Goal: Task Accomplishment & Management: Use online tool/utility

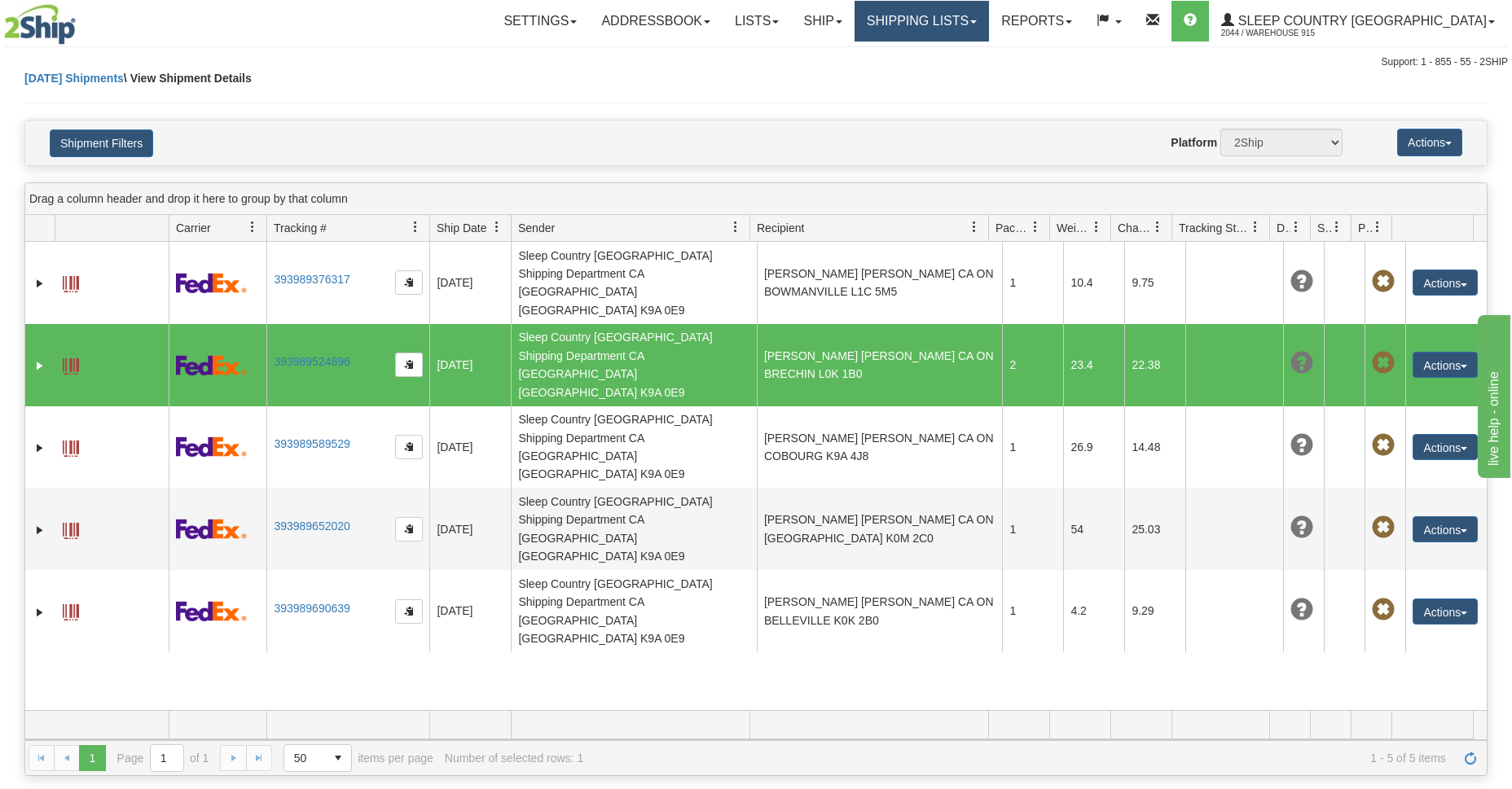
click at [955, 22] on link "Shipping lists" at bounding box center [921, 21] width 134 height 41
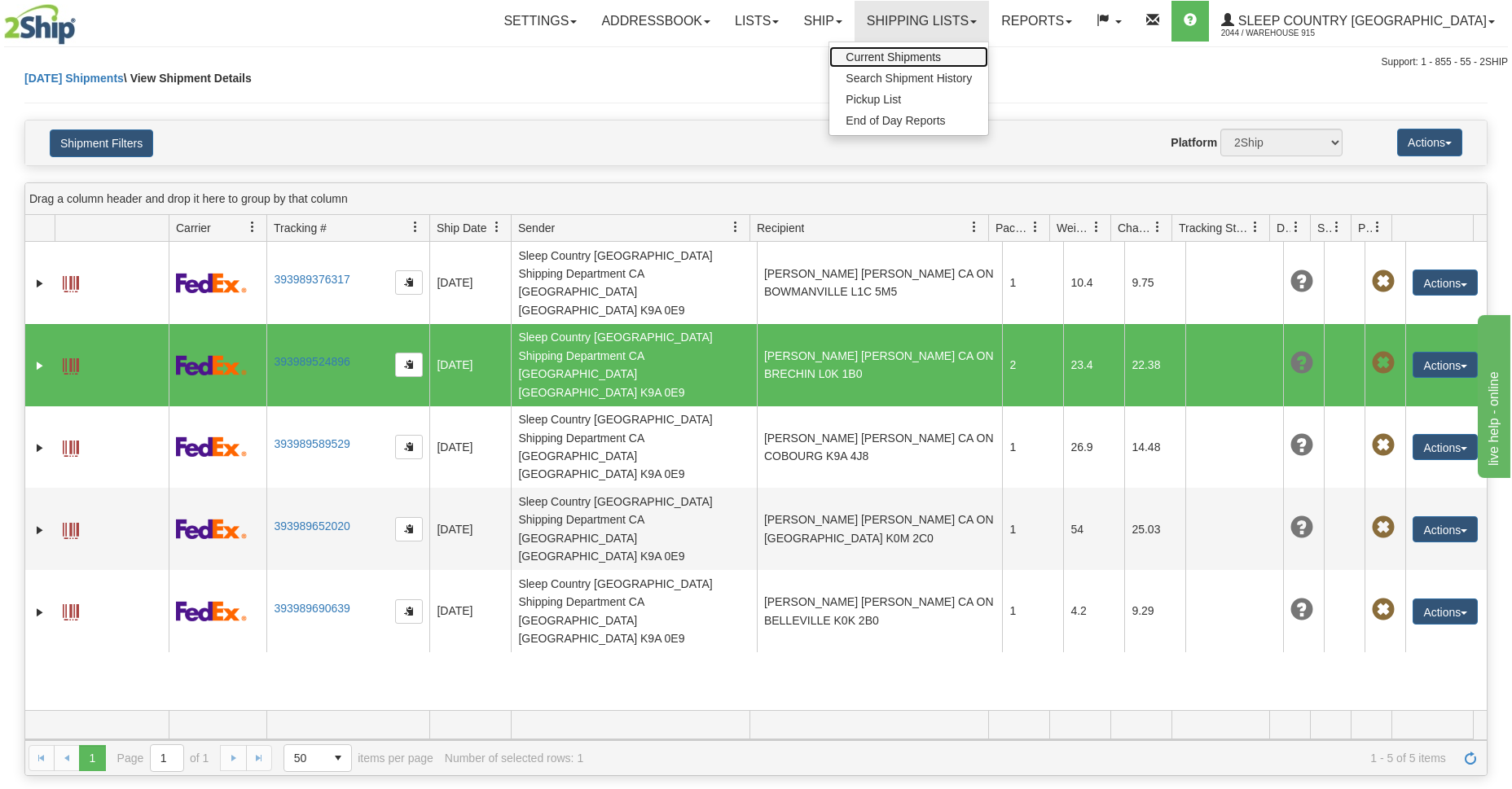
click at [941, 60] on span "Current Shipments" at bounding box center [893, 57] width 95 height 13
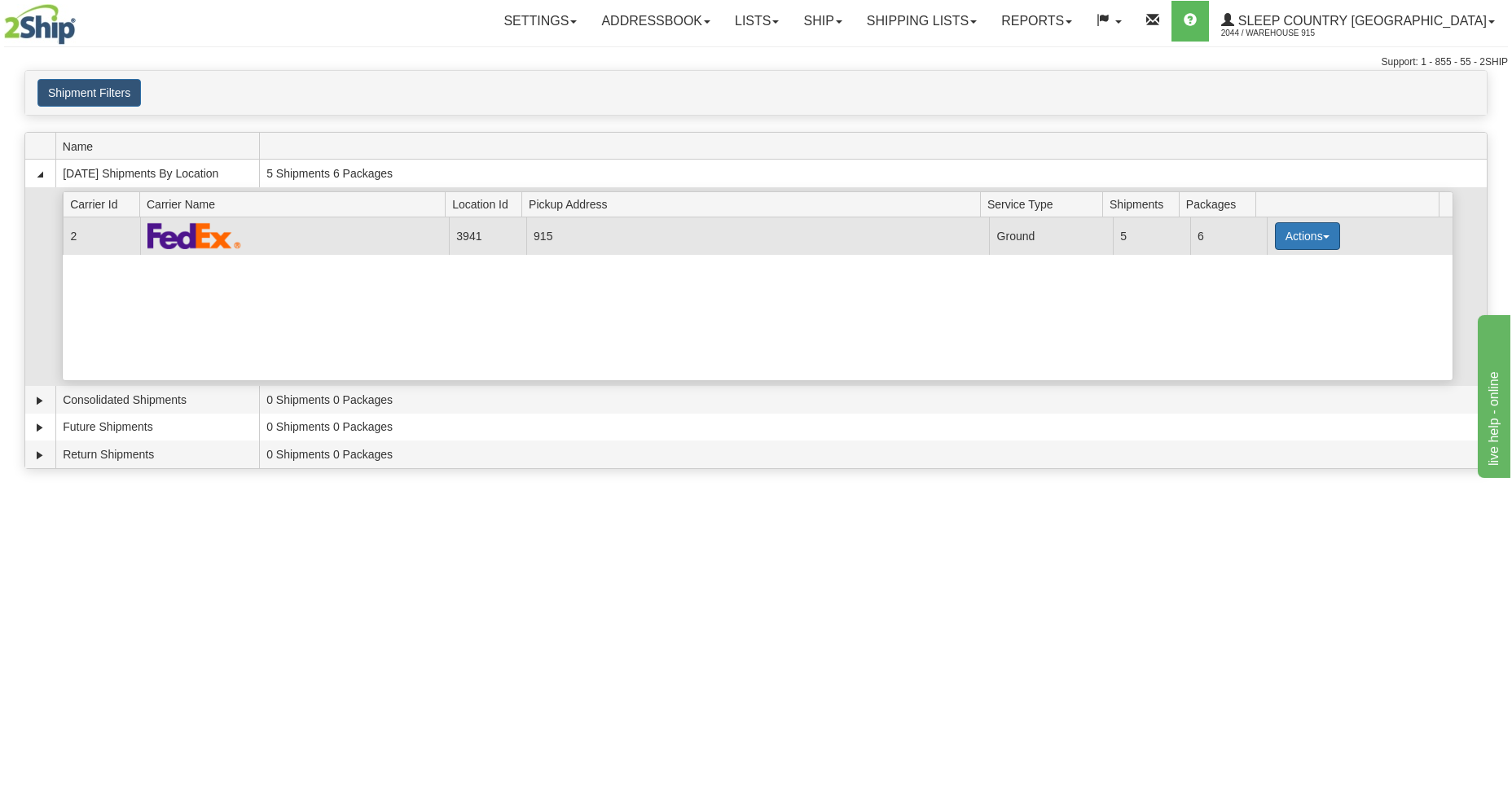
click at [1307, 233] on button "Actions" at bounding box center [1307, 236] width 65 height 28
click at [1243, 291] on span "Close" at bounding box center [1244, 287] width 37 height 11
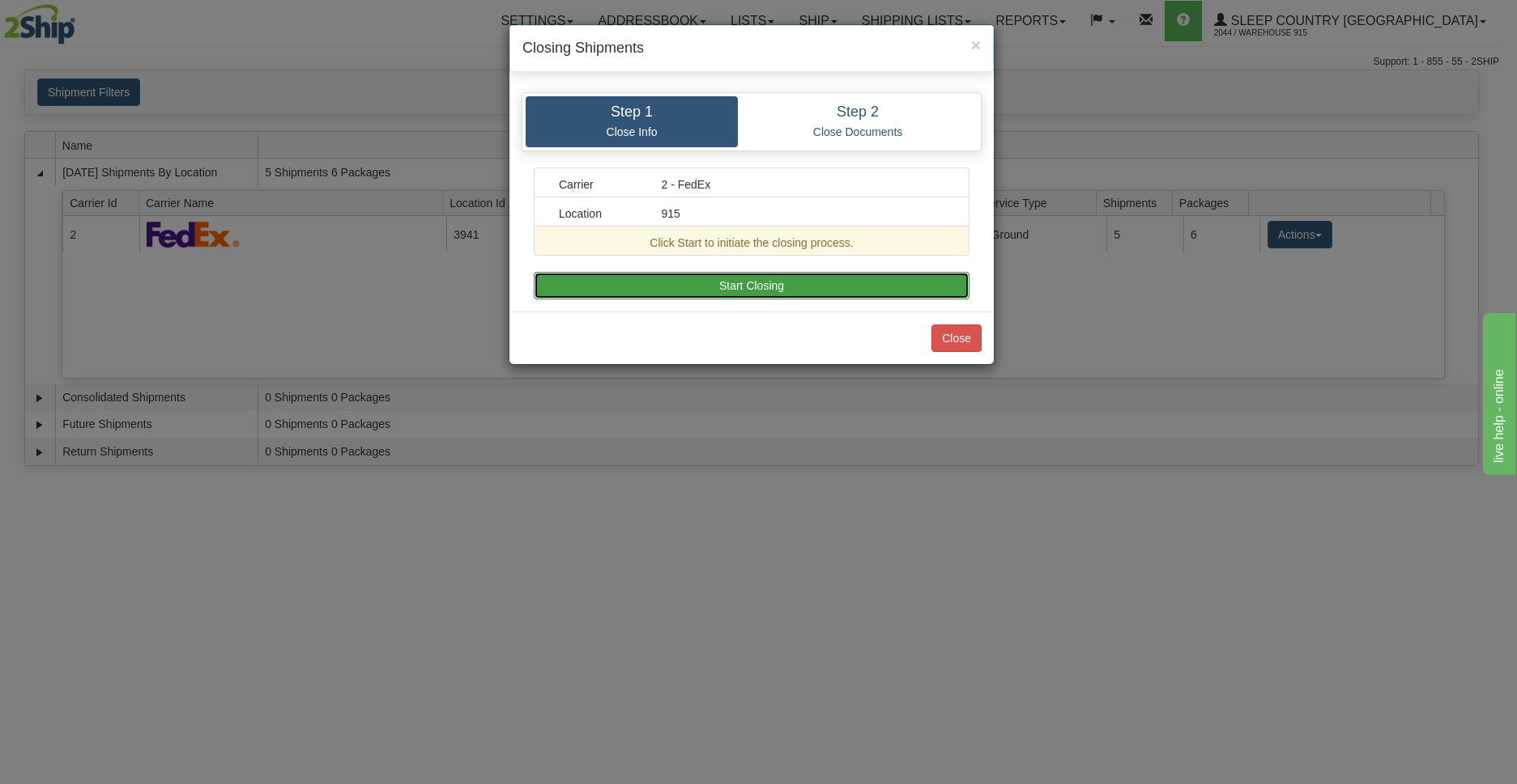
click at [711, 289] on button "Start Closing" at bounding box center [751, 286] width 436 height 28
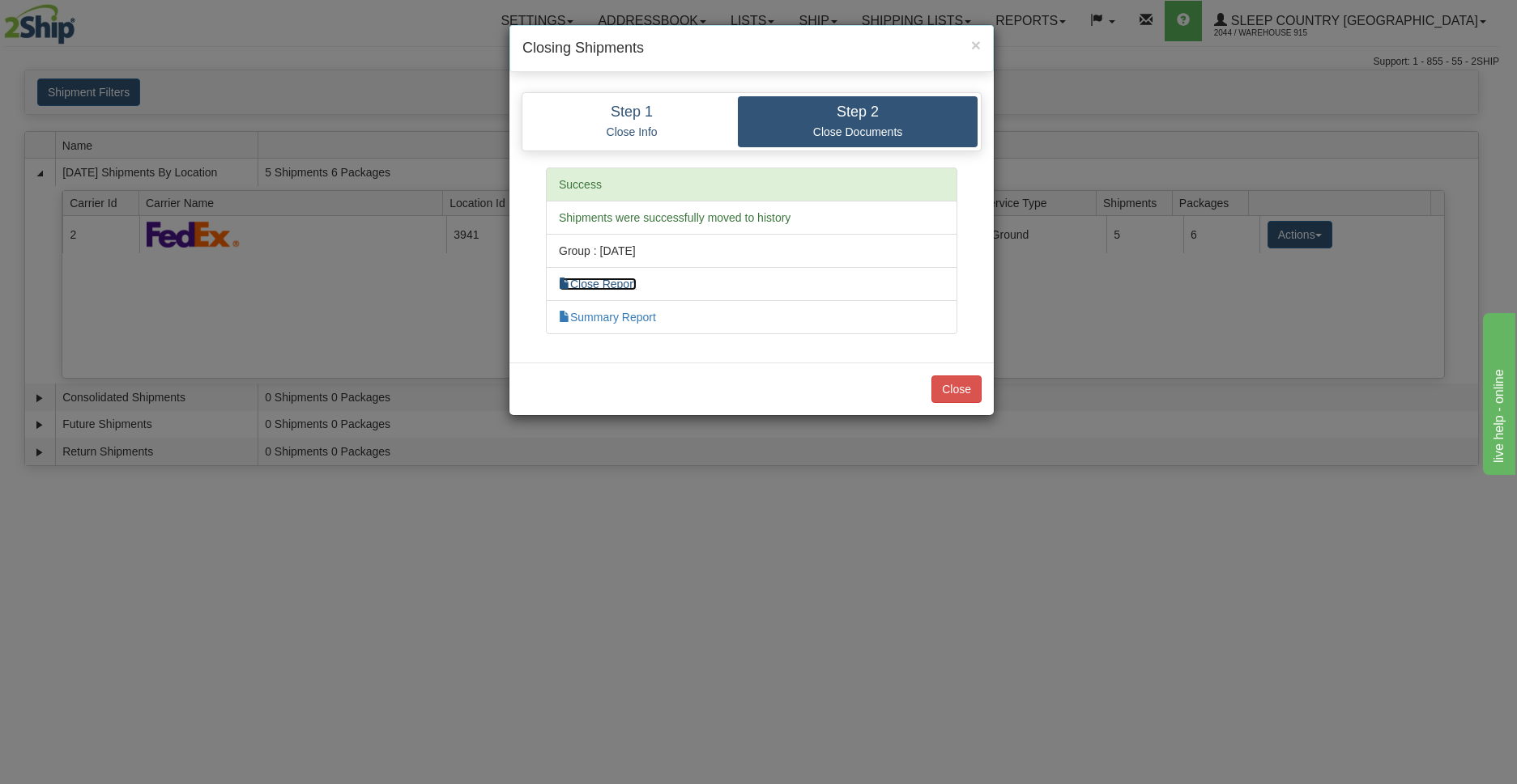
click at [600, 280] on link "Close Report" at bounding box center [597, 284] width 78 height 13
click at [943, 394] on button "Close" at bounding box center [957, 389] width 50 height 28
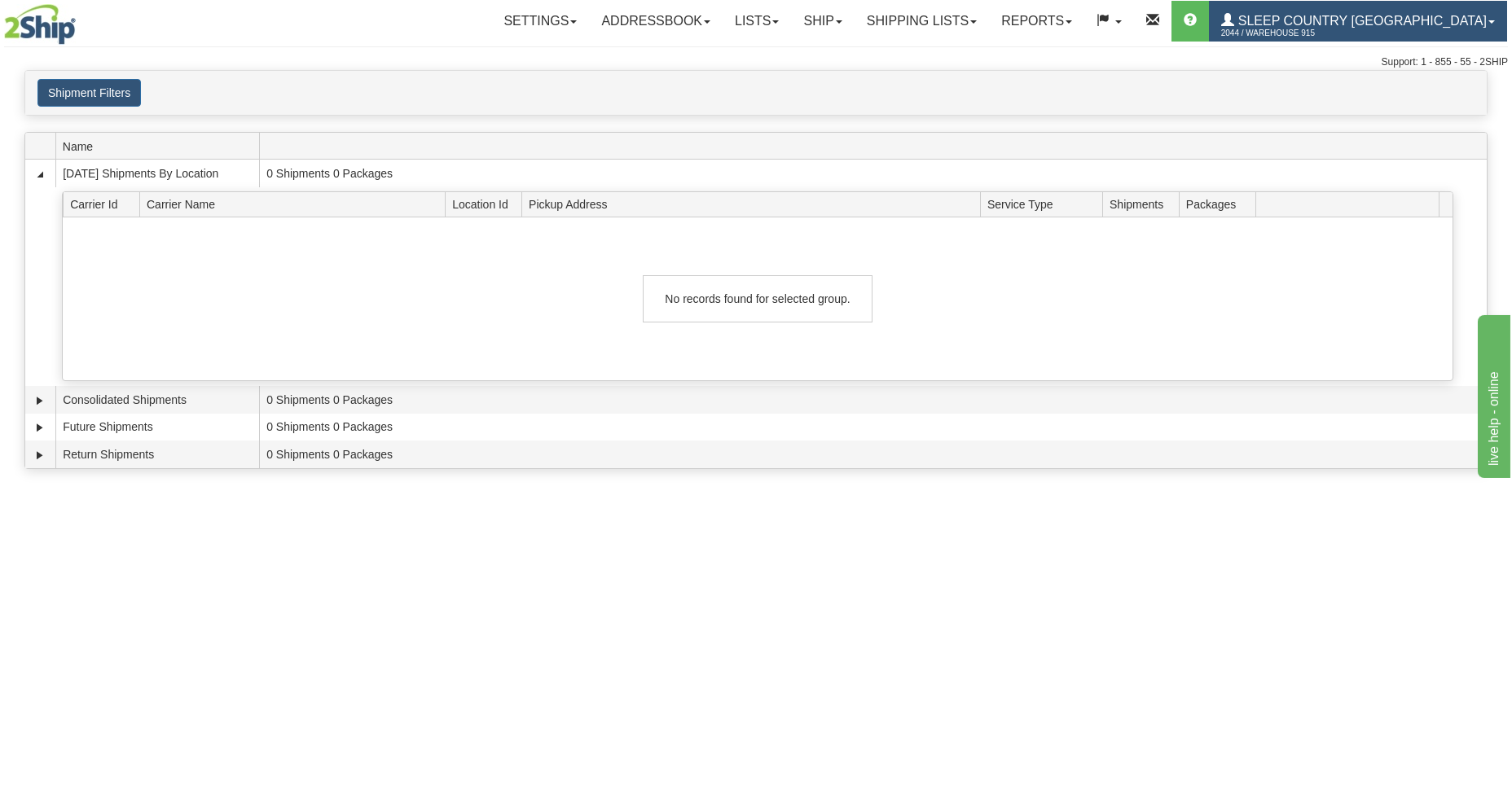
click at [1353, 19] on span "Sleep Country [GEOGRAPHIC_DATA]" at bounding box center [1360, 21] width 253 height 14
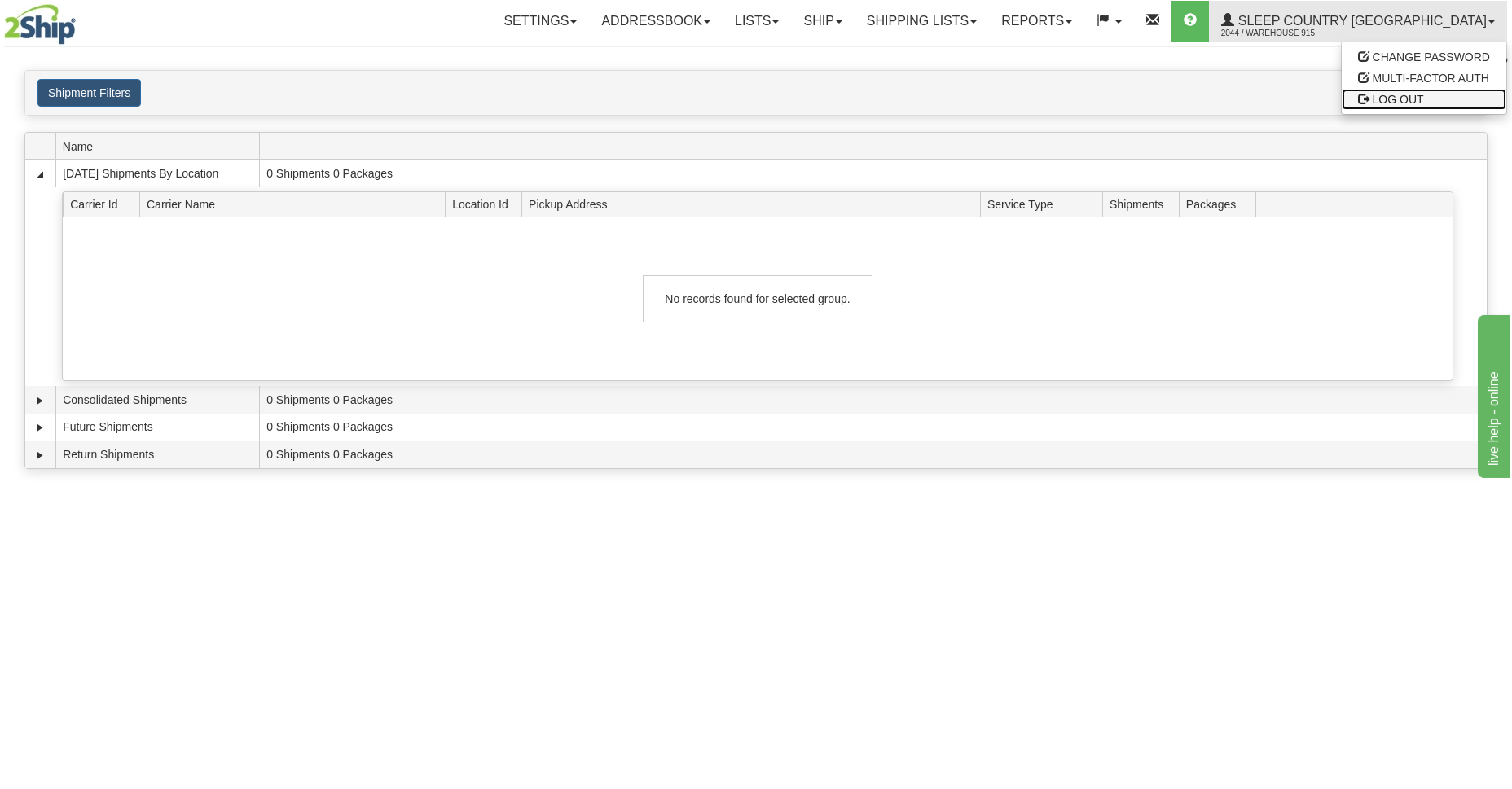
click at [1368, 98] on span at bounding box center [1363, 98] width 11 height 11
